Goal: Find specific page/section: Find specific page/section

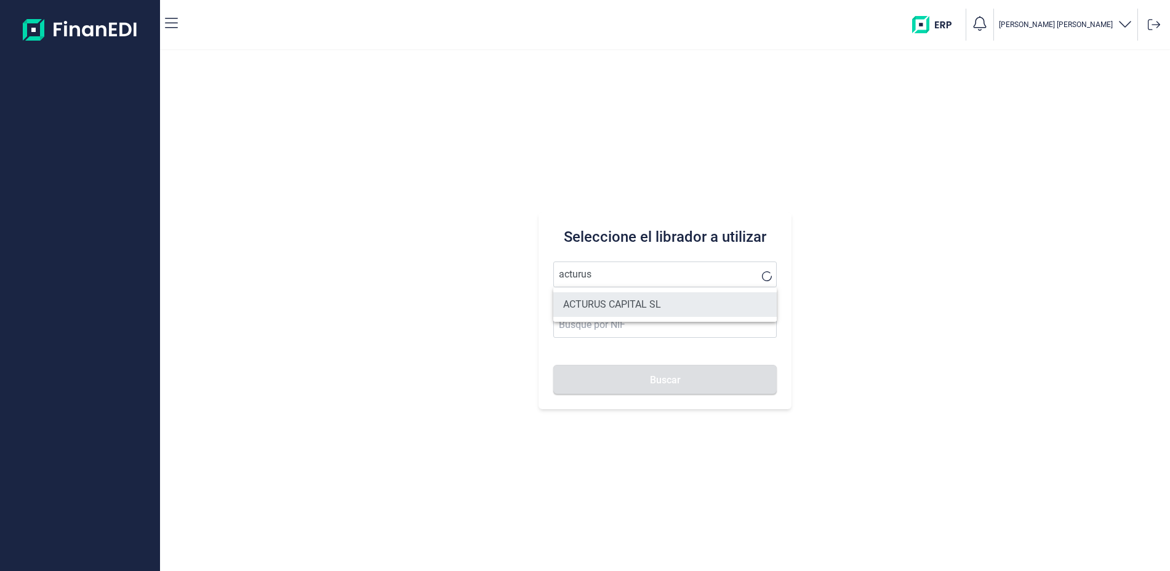
click at [644, 305] on li "ACTURUS CAPITAL SL" at bounding box center [664, 304] width 223 height 25
type input "ACTURUS CAPITAL SL"
type input "B83233346"
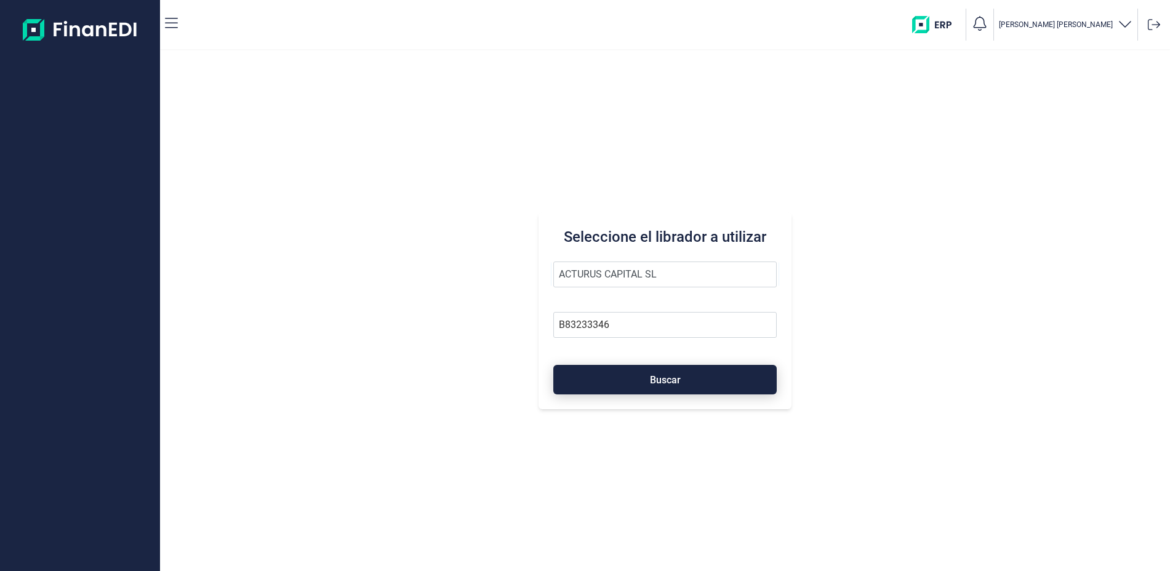
click at [688, 377] on button "Buscar" at bounding box center [664, 380] width 223 height 30
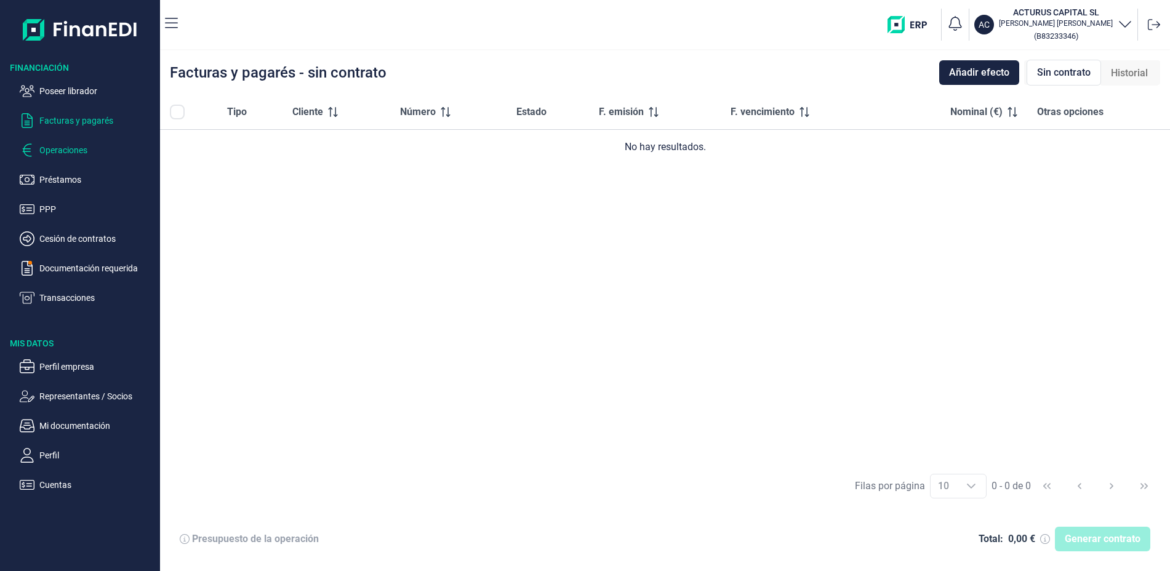
click at [72, 148] on p "Operaciones" at bounding box center [97, 150] width 116 height 15
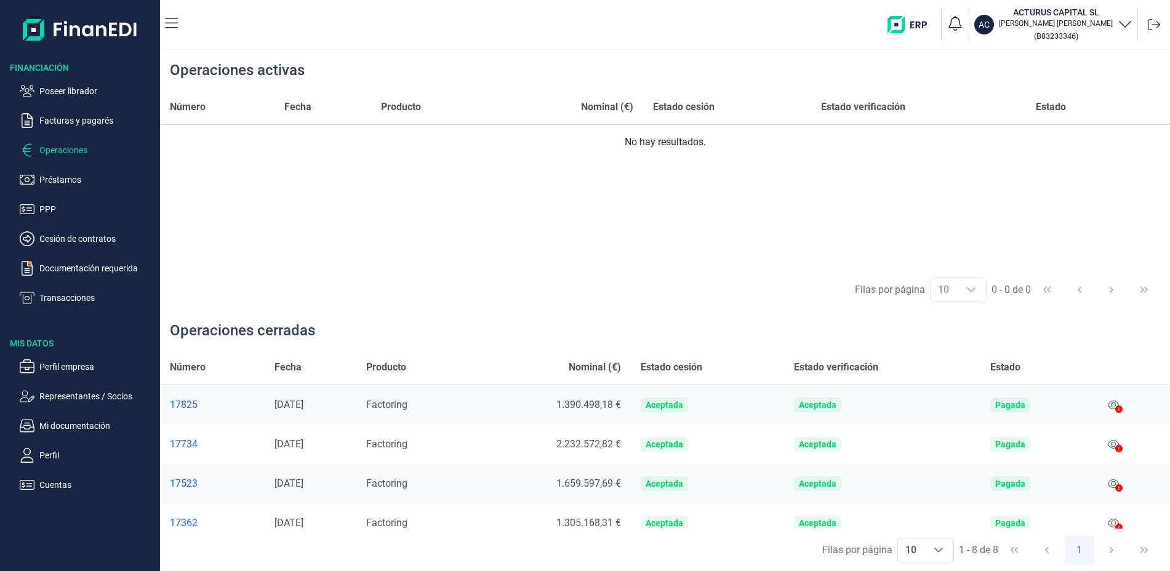
click at [82, 151] on p "Operaciones" at bounding box center [97, 150] width 116 height 15
